Goal: Information Seeking & Learning: Check status

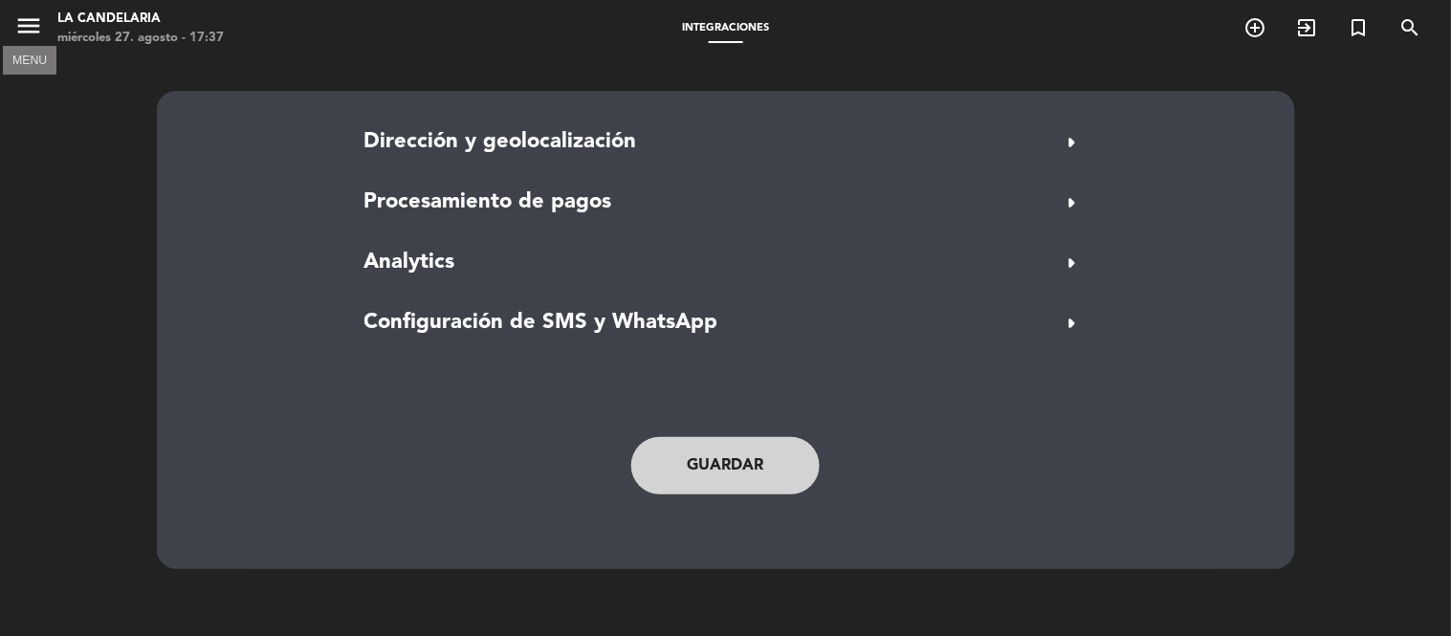
click at [40, 19] on icon "menu" at bounding box center [28, 25] width 29 height 29
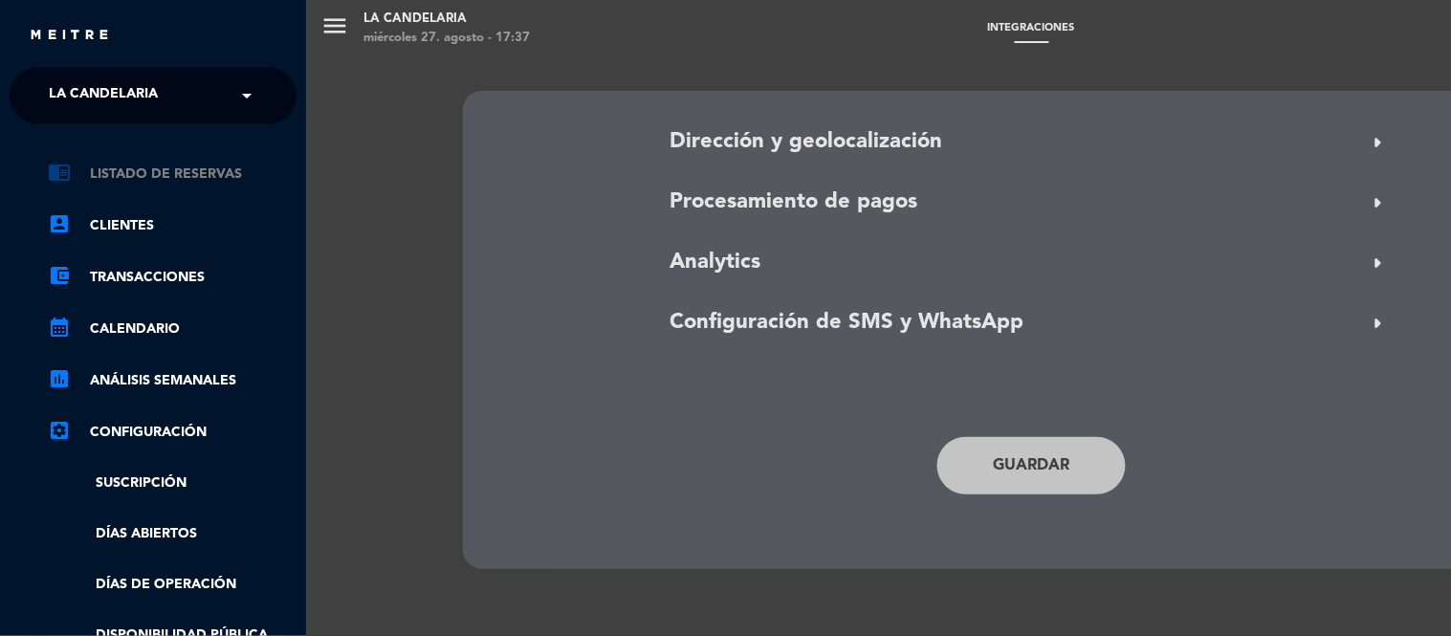
click at [169, 173] on link "chrome_reader_mode Listado de Reservas" at bounding box center [172, 174] width 249 height 23
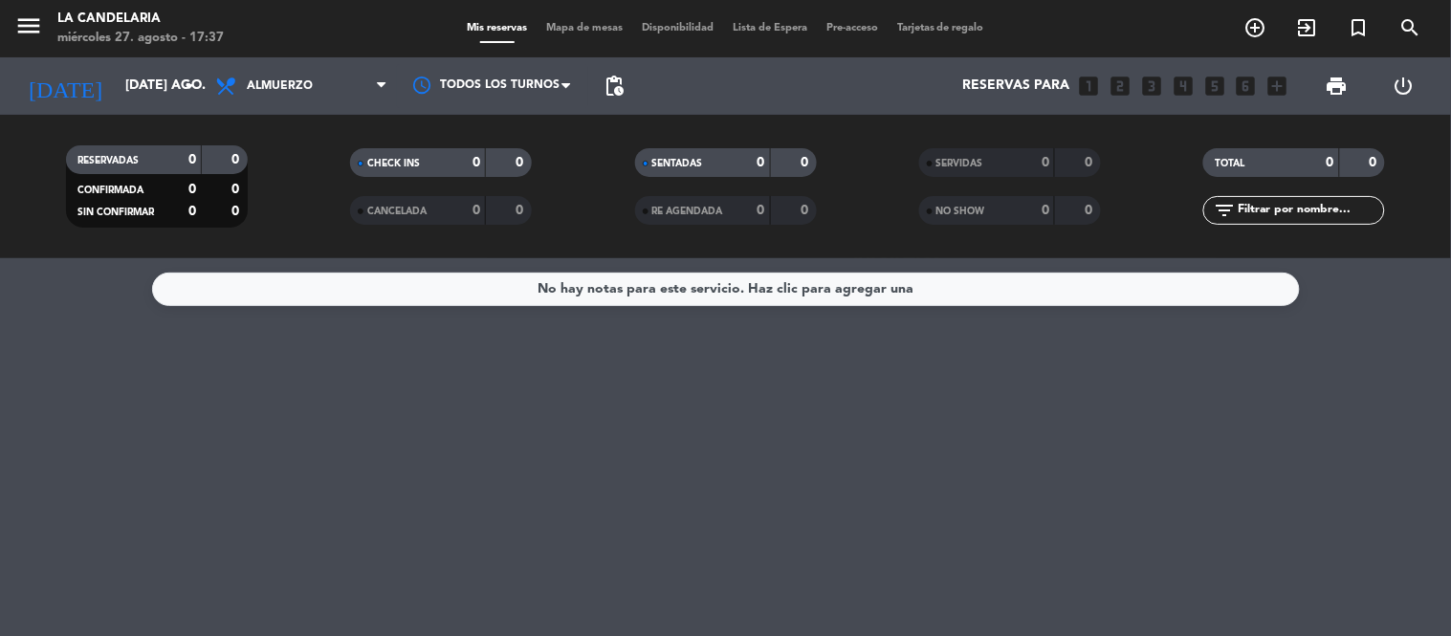
click at [1307, 215] on input "text" at bounding box center [1310, 210] width 148 height 21
click at [1288, 210] on input "text" at bounding box center [1310, 210] width 148 height 21
click at [1226, 215] on icon "filter_list" at bounding box center [1224, 210] width 23 height 23
click at [1222, 199] on icon "filter_list" at bounding box center [1224, 210] width 23 height 23
drag, startPoint x: 1241, startPoint y: 208, endPoint x: 1275, endPoint y: 210, distance: 33.5
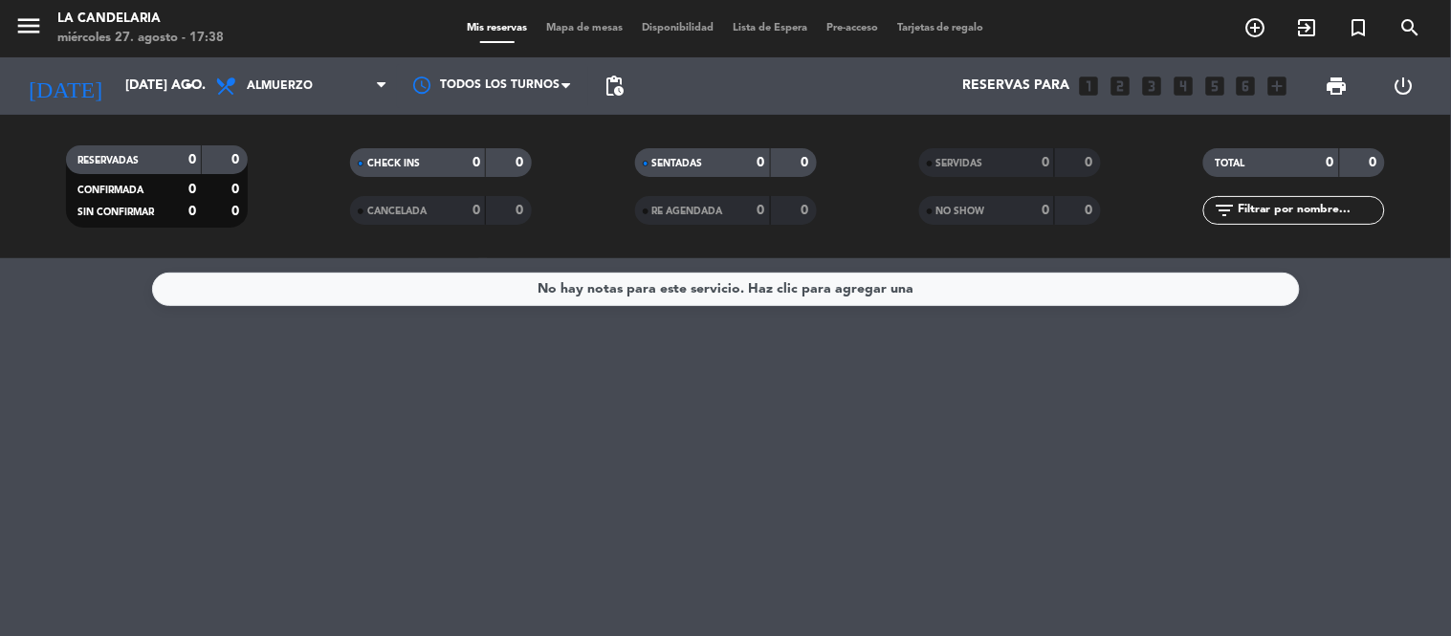
click at [1258, 211] on input "text" at bounding box center [1310, 210] width 148 height 21
click at [1276, 210] on input "text" at bounding box center [1310, 210] width 148 height 21
click at [143, 75] on input "[DATE] ago." at bounding box center [207, 86] width 182 height 34
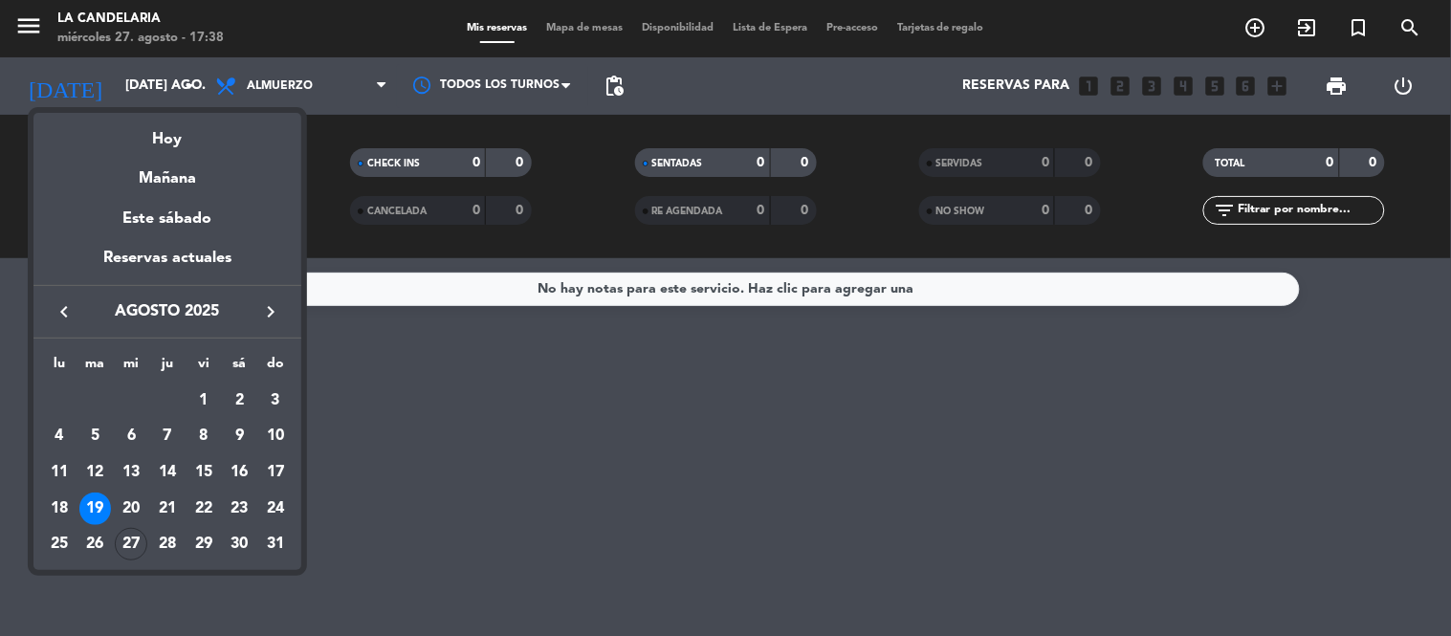
click at [64, 317] on icon "keyboard_arrow_left" at bounding box center [64, 311] width 23 height 23
click at [194, 533] on div "25" at bounding box center [203, 544] width 33 height 33
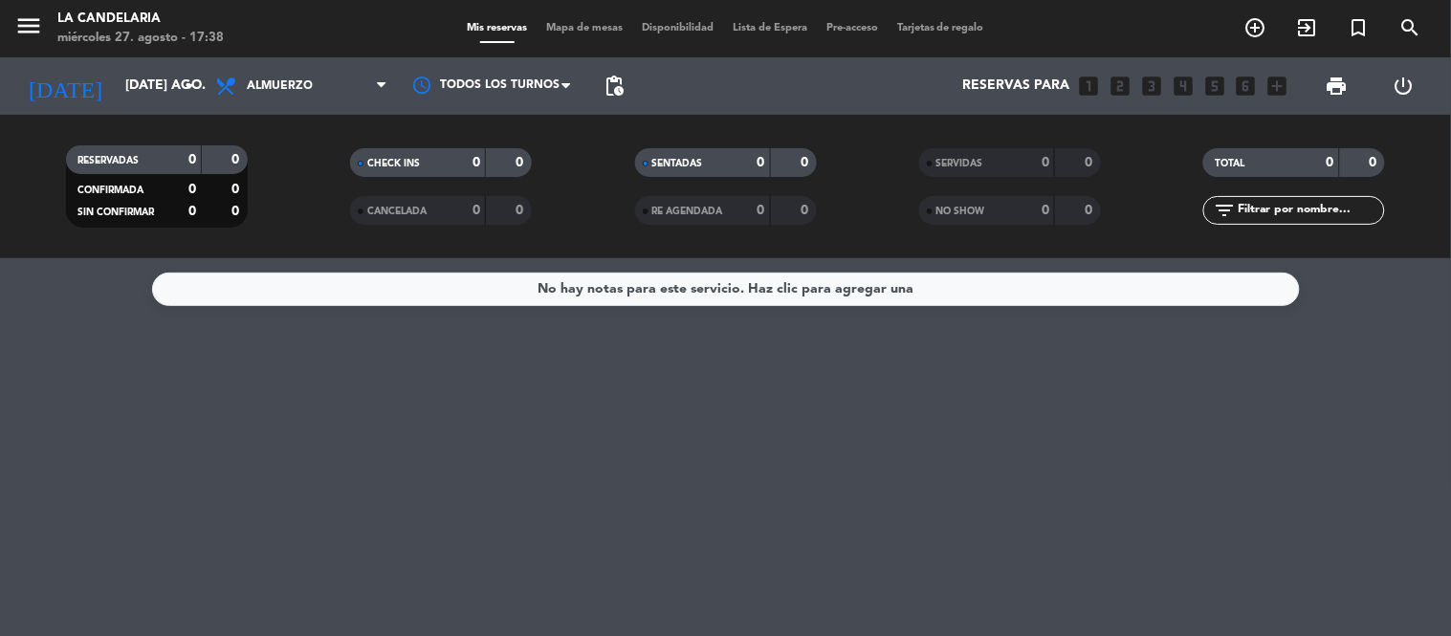
type input "vie. [DATE]"
click at [29, 19] on icon "menu" at bounding box center [28, 25] width 29 height 29
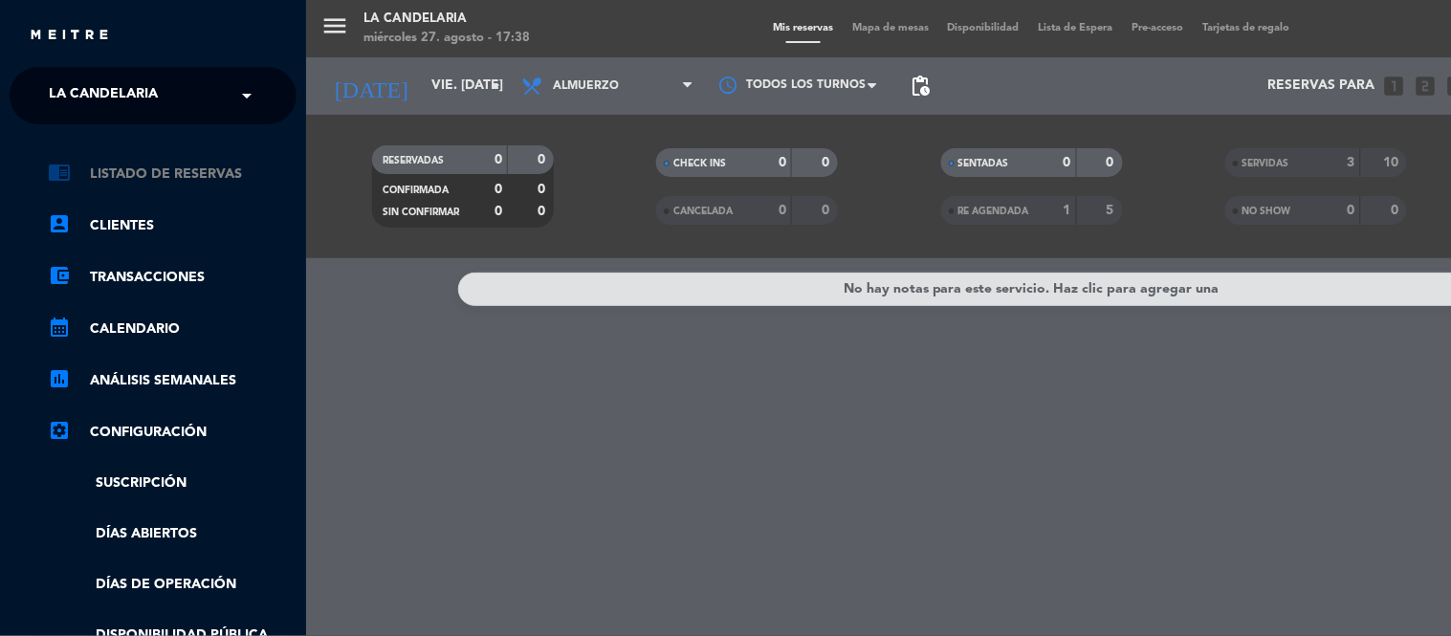
click at [156, 172] on link "chrome_reader_mode Listado de Reservas" at bounding box center [172, 174] width 249 height 23
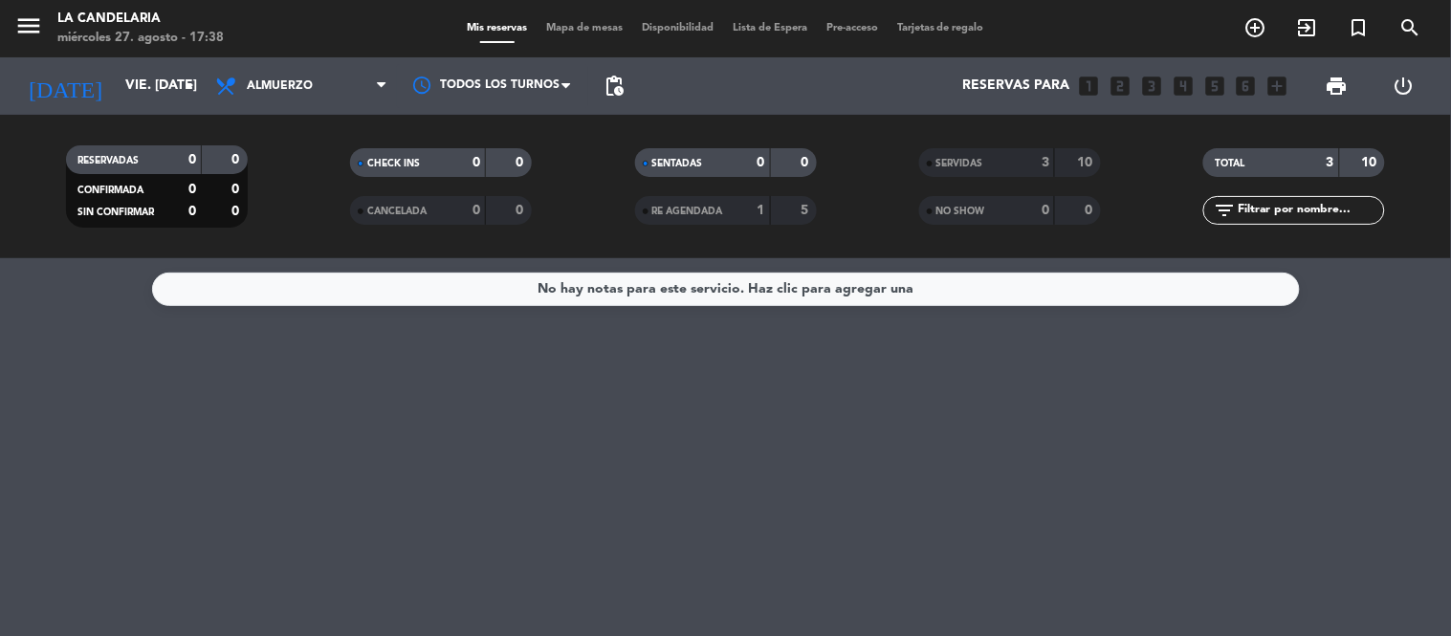
click at [1282, 164] on div "TOTAL" at bounding box center [1252, 163] width 88 height 22
click at [1007, 168] on div "SERVIDAS" at bounding box center [968, 163] width 88 height 22
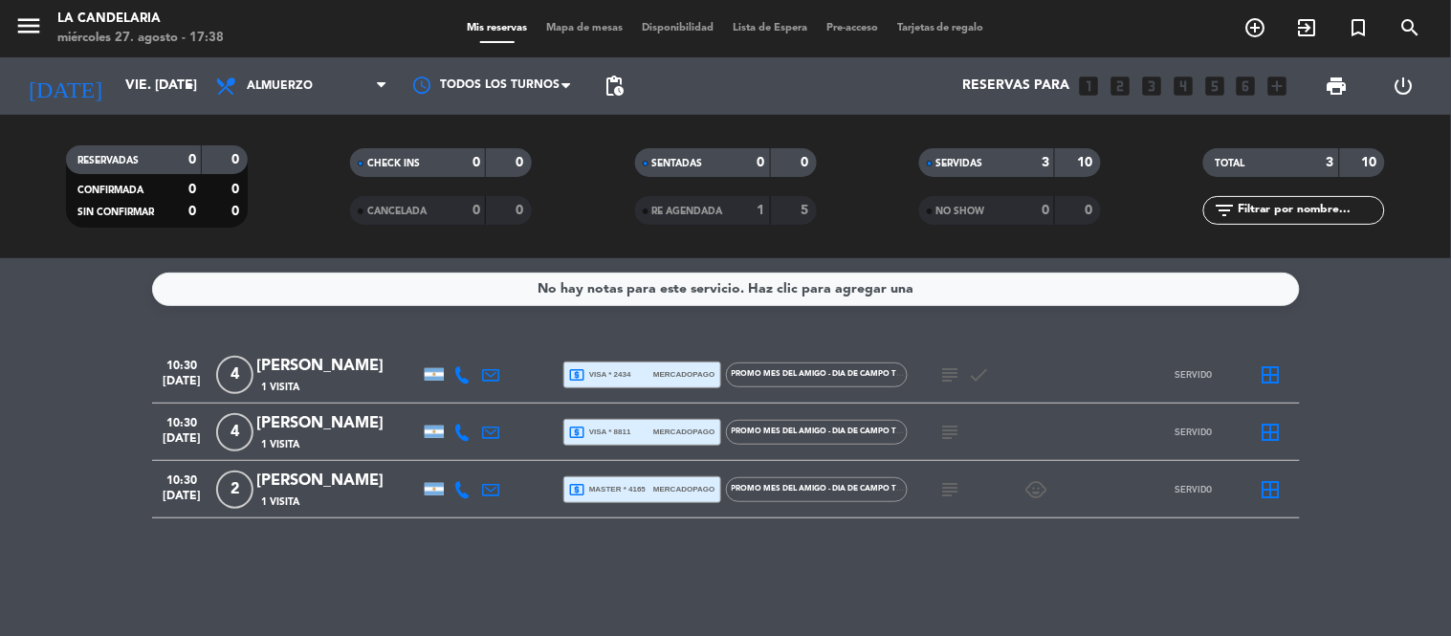
click at [168, 504] on span "[DATE]" at bounding box center [183, 501] width 48 height 22
click at [419, 558] on div "No hay notas para este servicio. Haz clic para agregar una 10:30 [DATE] 4 [PERS…" at bounding box center [725, 447] width 1451 height 378
click at [1413, 20] on icon "search" at bounding box center [1410, 27] width 23 height 23
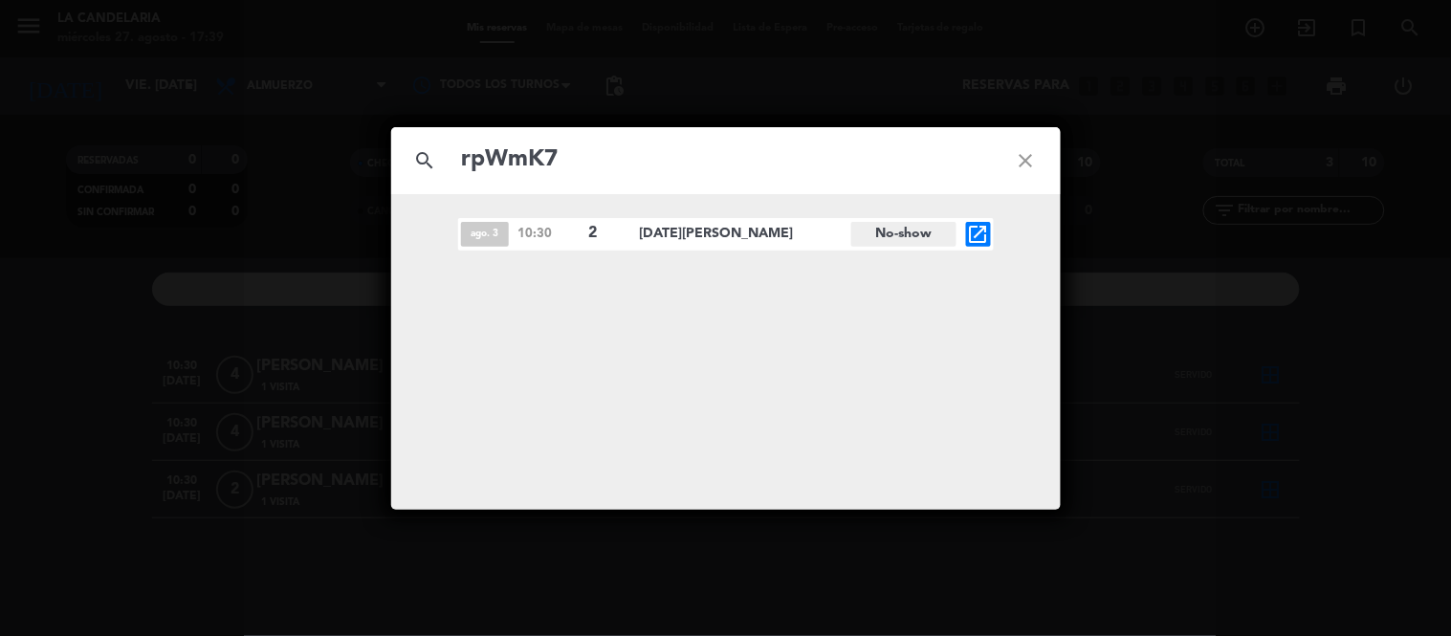
type input "rpWmK7"
click at [1020, 161] on icon "close" at bounding box center [1026, 160] width 69 height 69
click at [1019, 150] on icon "close" at bounding box center [1026, 160] width 69 height 69
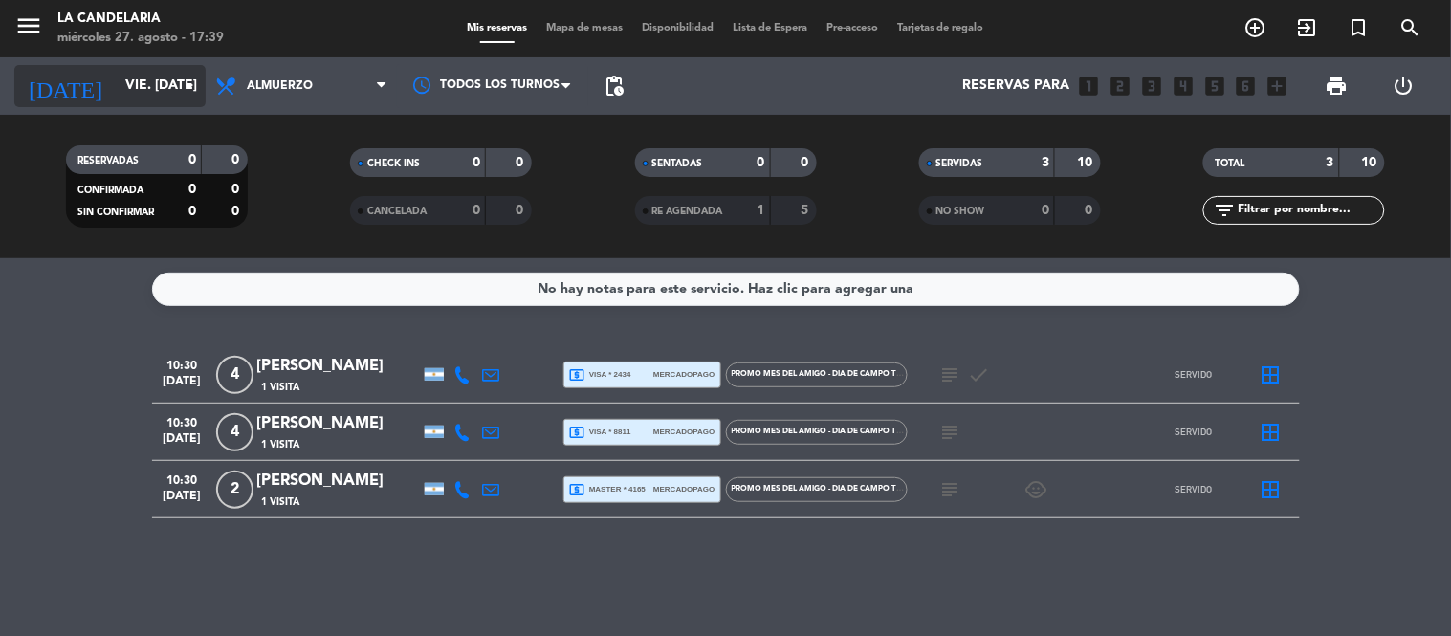
click at [102, 65] on div "[DATE] vie. [DATE] arrow_drop_down" at bounding box center [109, 86] width 191 height 42
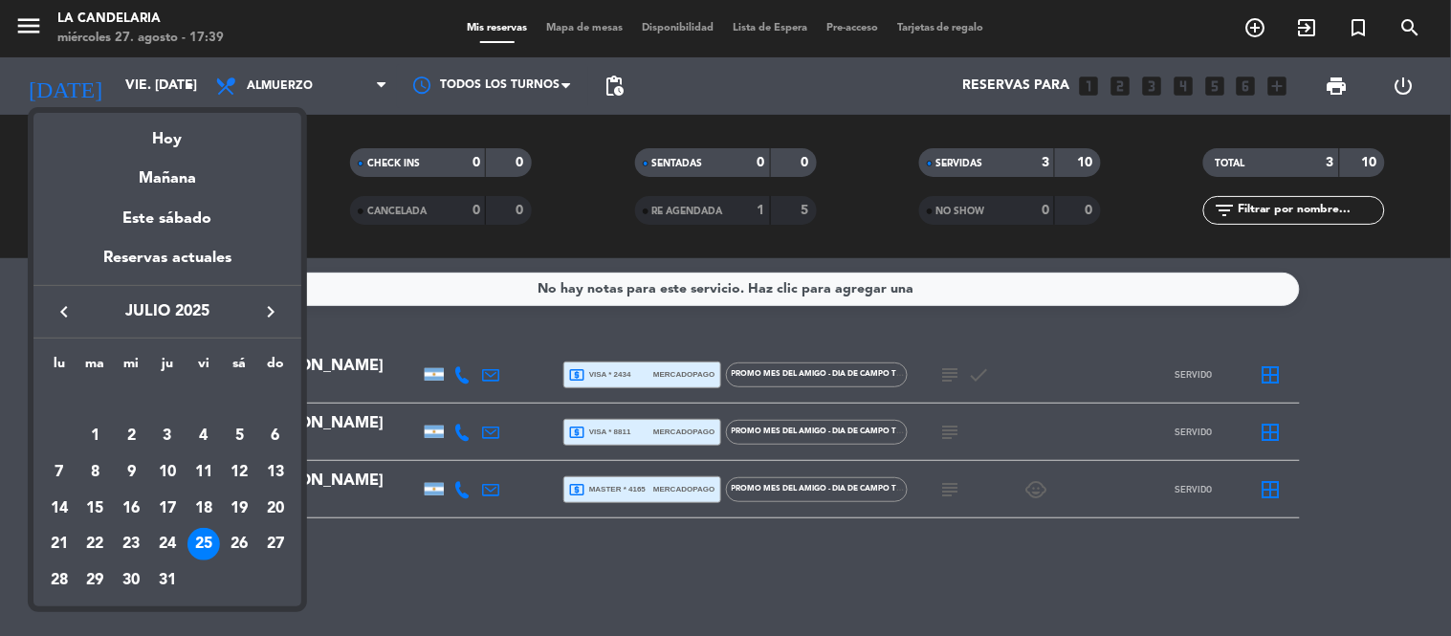
click at [273, 310] on icon "keyboard_arrow_right" at bounding box center [270, 311] width 23 height 23
click at [274, 399] on div "3" at bounding box center [275, 400] width 33 height 33
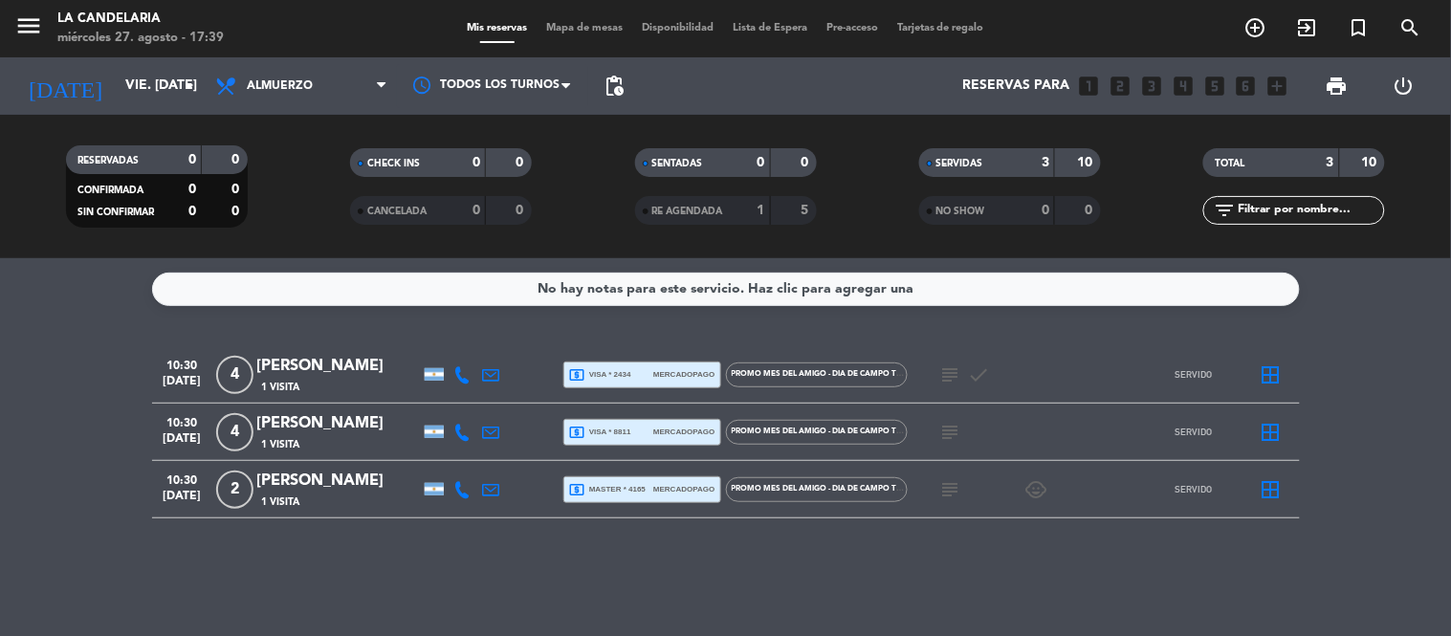
type input "dom. 3 ago."
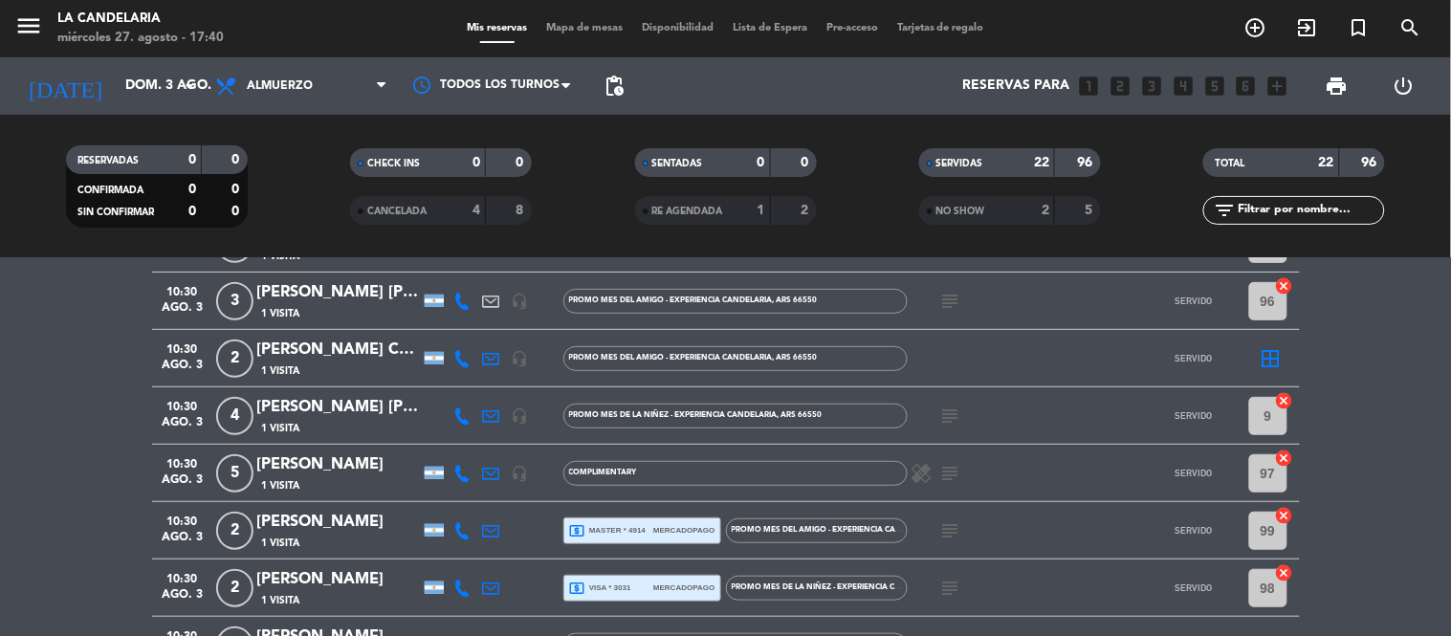
scroll to position [212, 0]
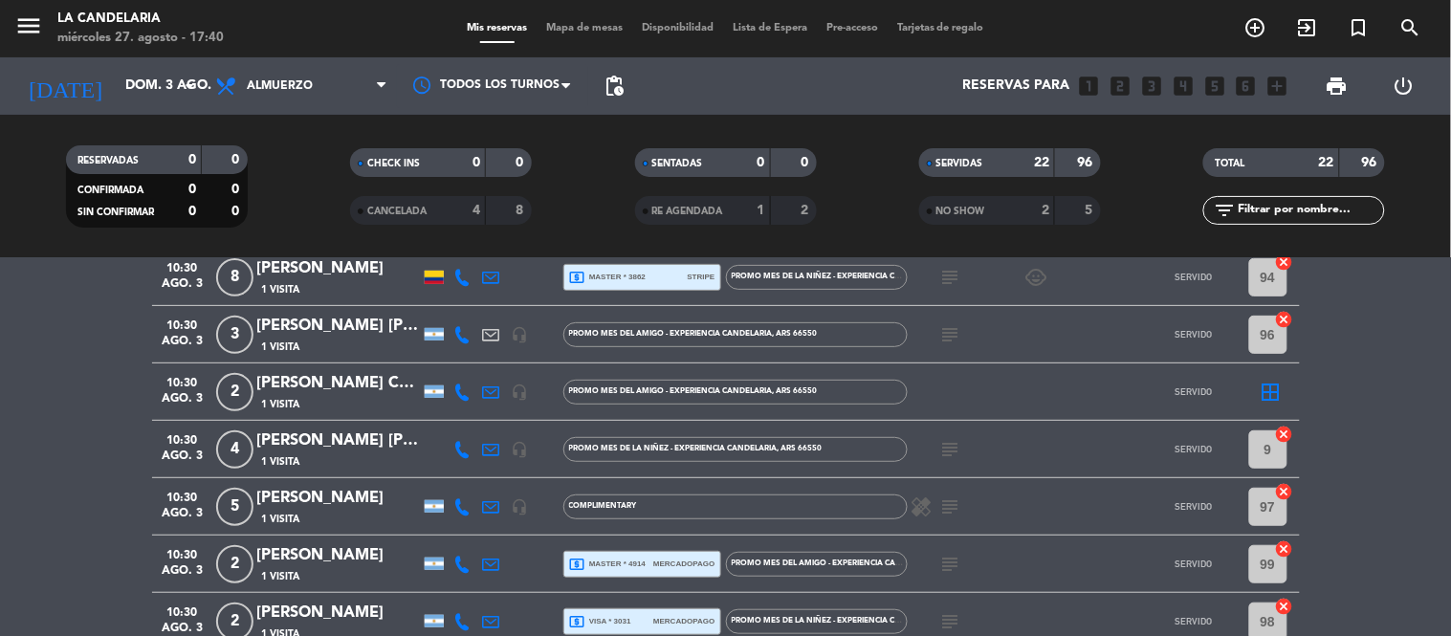
click at [993, 216] on div "NO SHOW" at bounding box center [968, 211] width 88 height 22
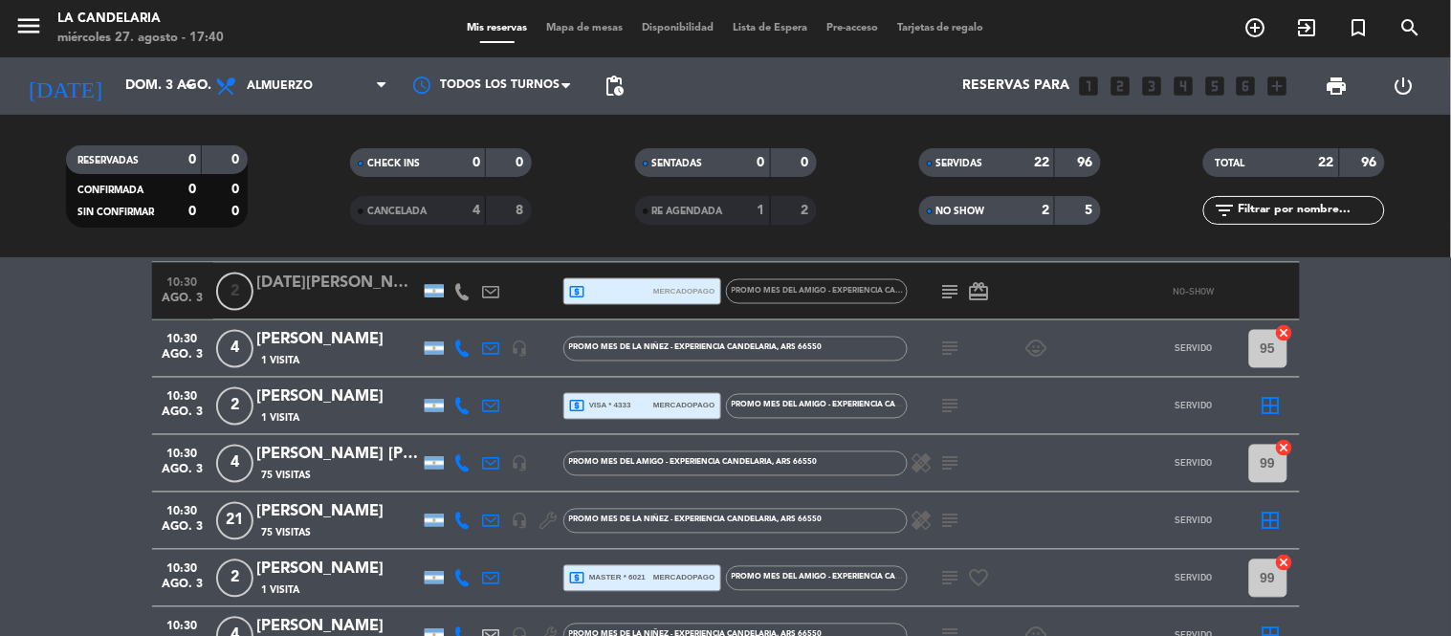
scroll to position [849, 0]
